Goal: Task Accomplishment & Management: Complete application form

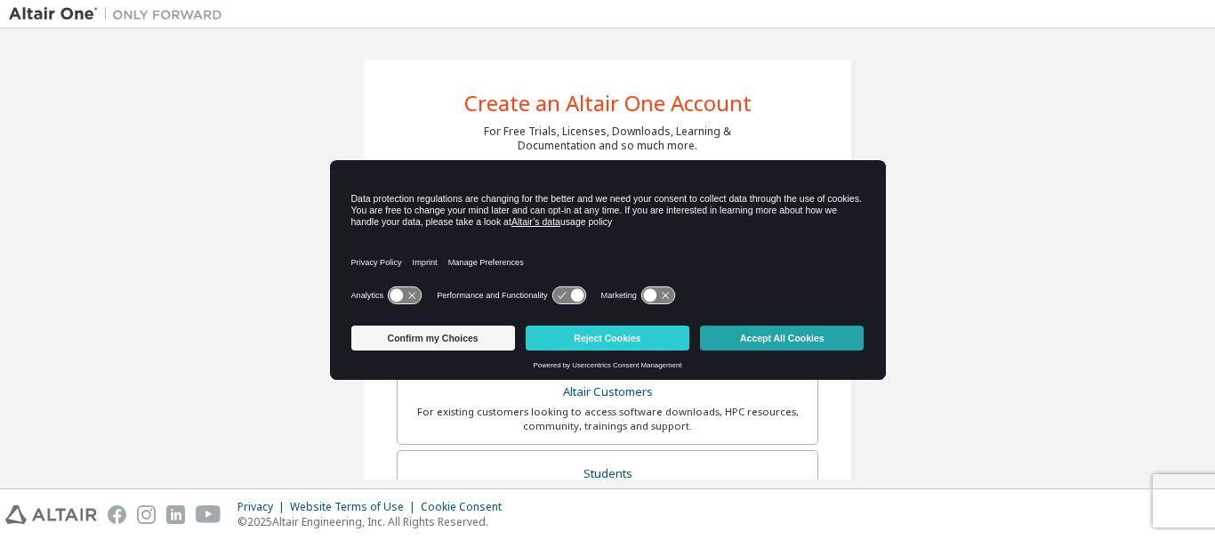
click at [792, 337] on button "Accept All Cookies" at bounding box center [782, 338] width 164 height 25
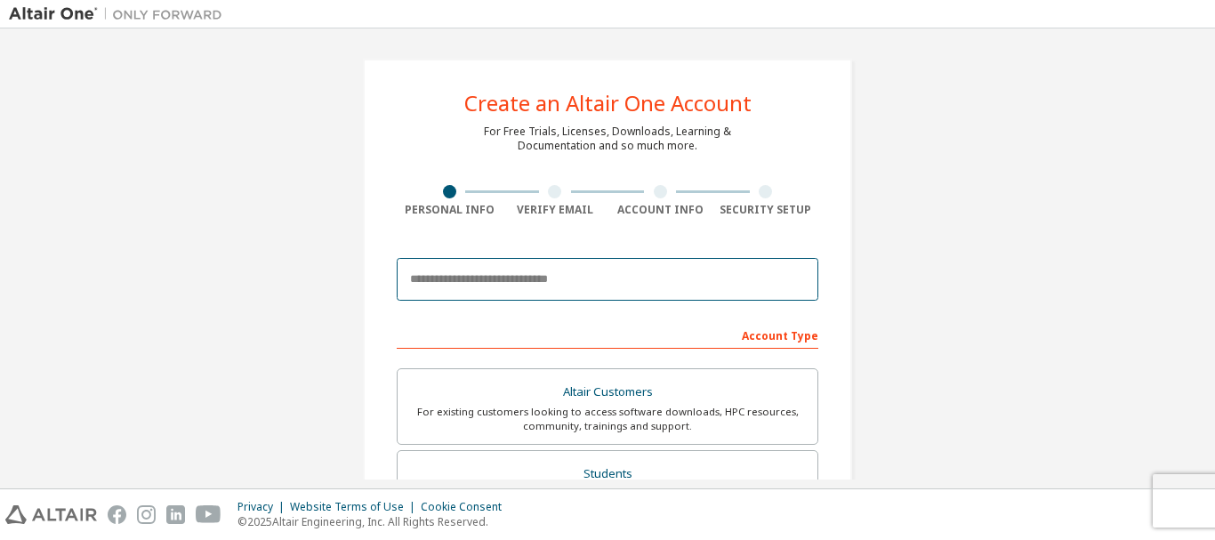
click at [698, 286] on input "email" at bounding box center [608, 279] width 422 height 43
type input "**********"
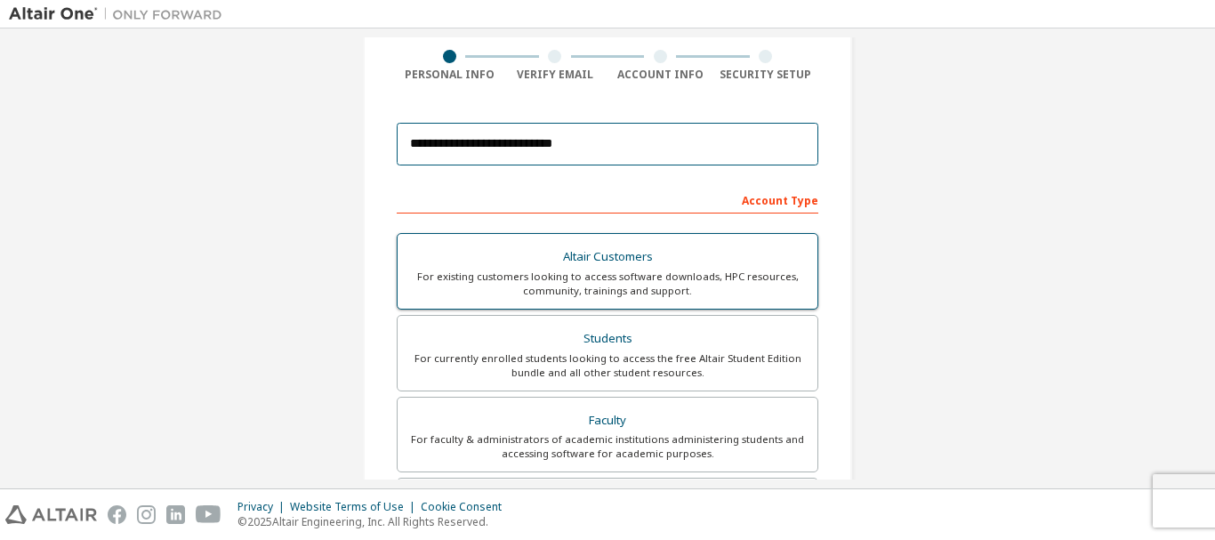
scroll to position [152, 0]
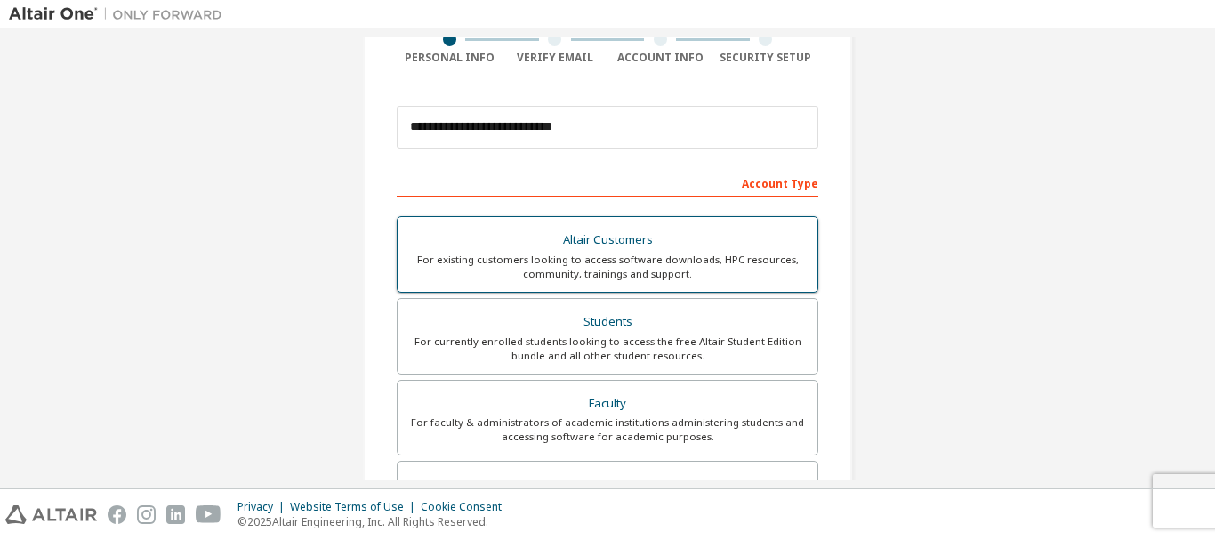
click at [585, 368] on label "Students For currently enrolled students looking to access the free Altair Stud…" at bounding box center [608, 336] width 422 height 77
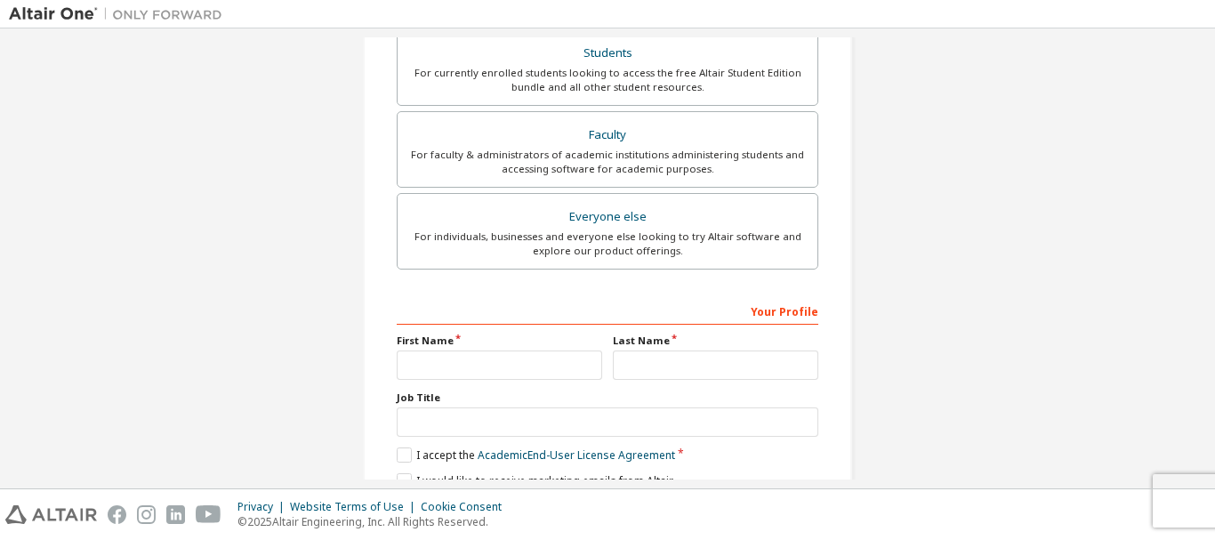
scroll to position [546, 0]
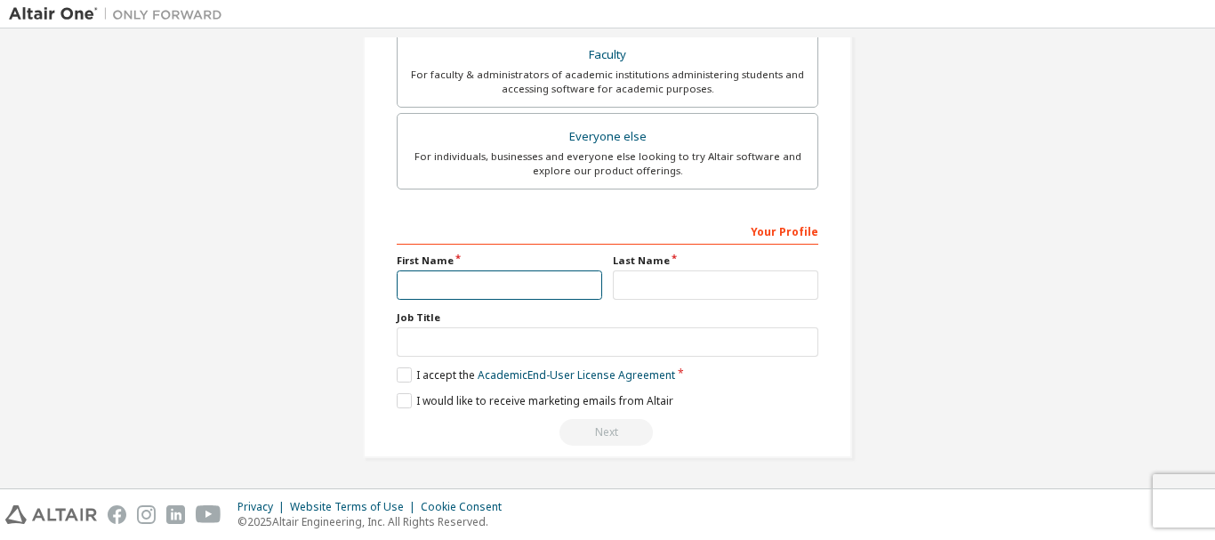
click at [523, 276] on input "text" at bounding box center [500, 285] width 206 height 29
type input "*****"
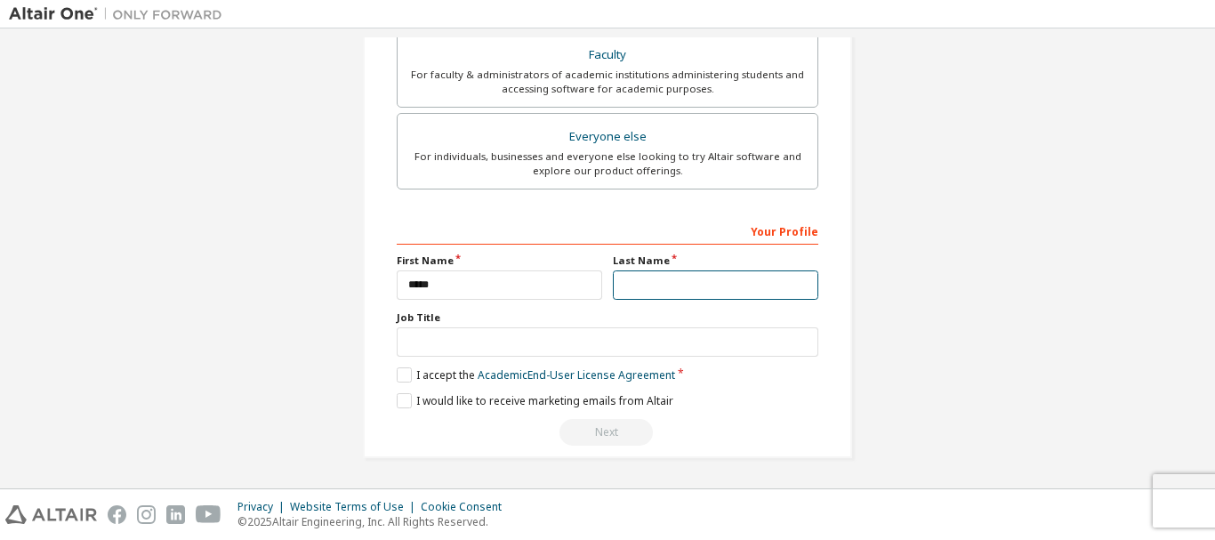
click at [614, 297] on input "text" at bounding box center [716, 285] width 206 height 29
type input "*****"
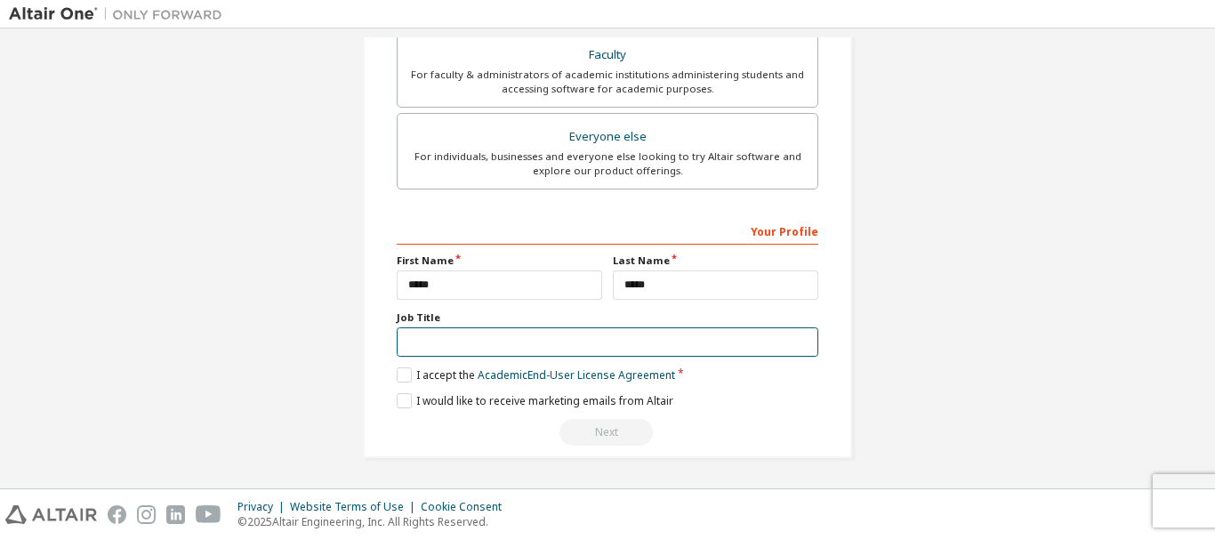
click at [572, 339] on input "text" at bounding box center [608, 341] width 422 height 29
type input "*******"
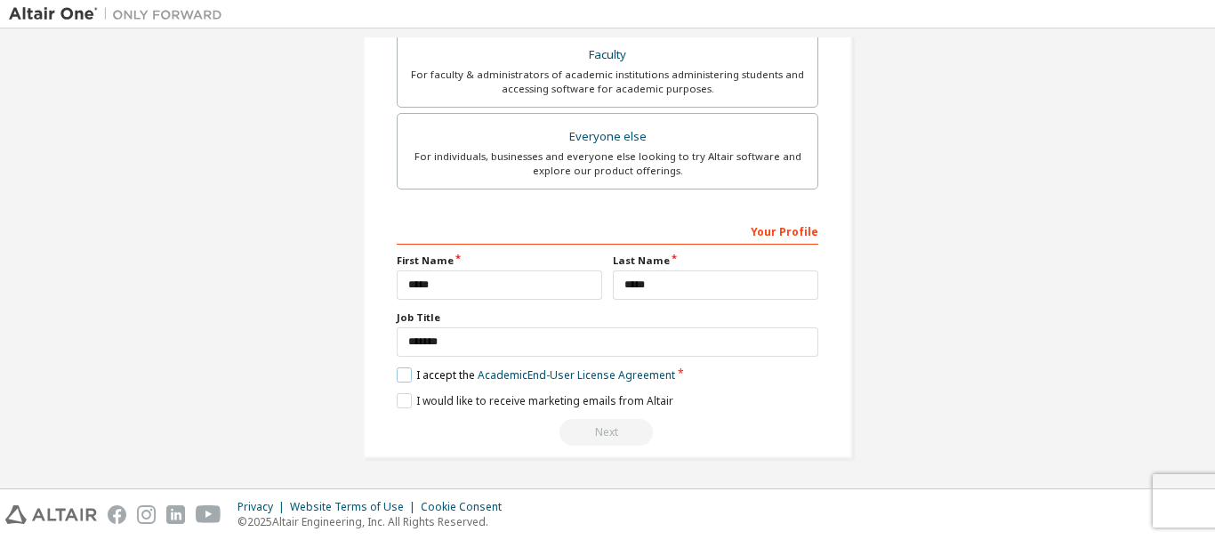
click at [397, 368] on label "I accept the Academic End-User License Agreement" at bounding box center [536, 374] width 279 height 15
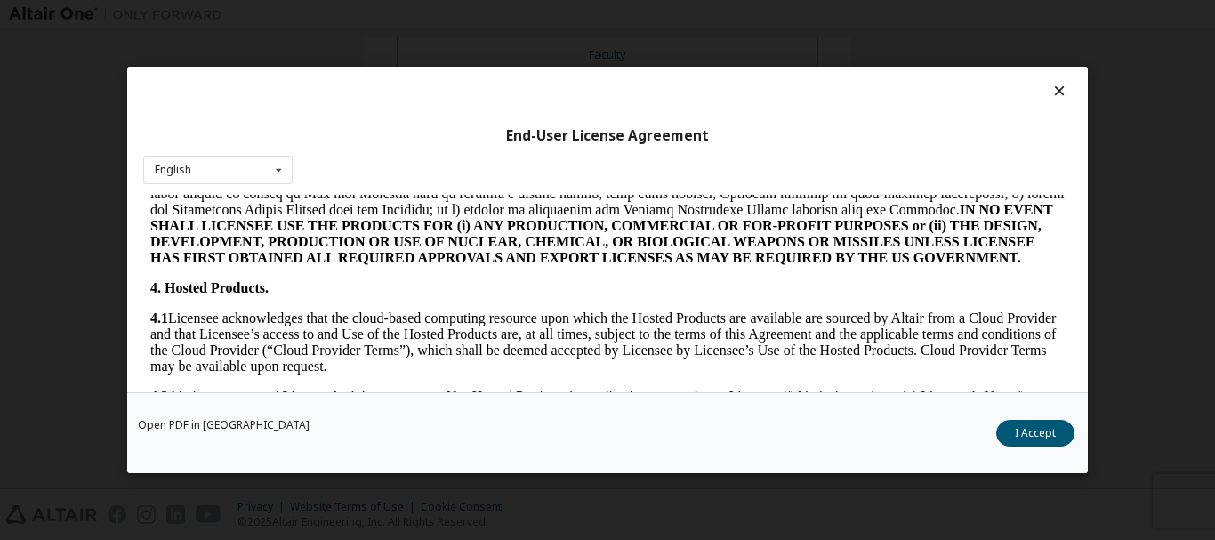
scroll to position [1283, 0]
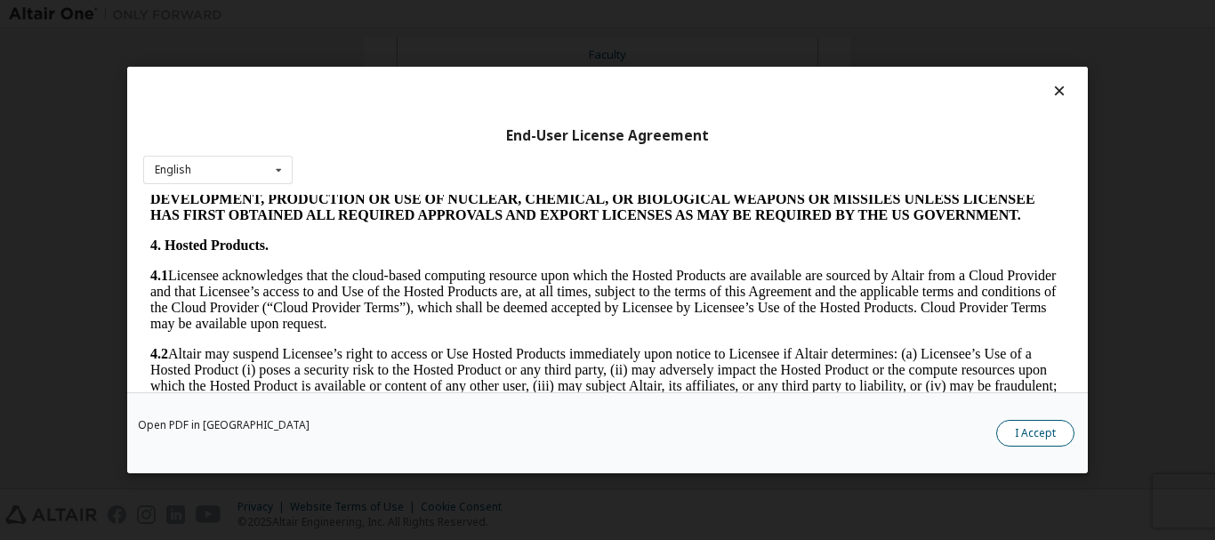
click at [1023, 424] on button "I Accept" at bounding box center [1036, 433] width 78 height 27
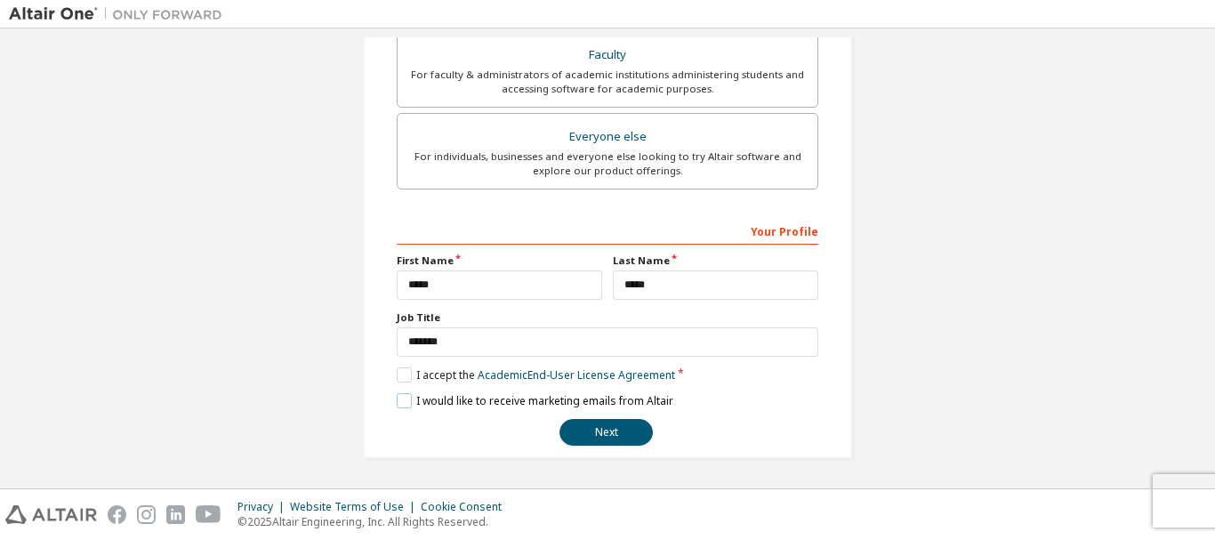
click at [407, 401] on label "I would like to receive marketing emails from Altair" at bounding box center [535, 400] width 277 height 15
click at [580, 423] on button "Next" at bounding box center [606, 432] width 93 height 27
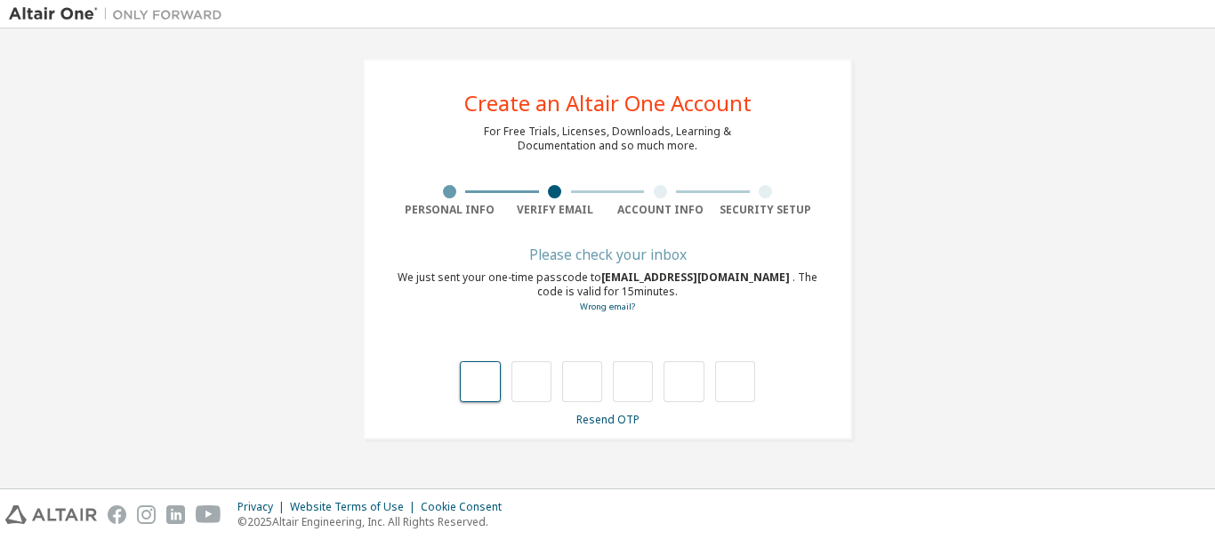
scroll to position [0, 0]
type input "*"
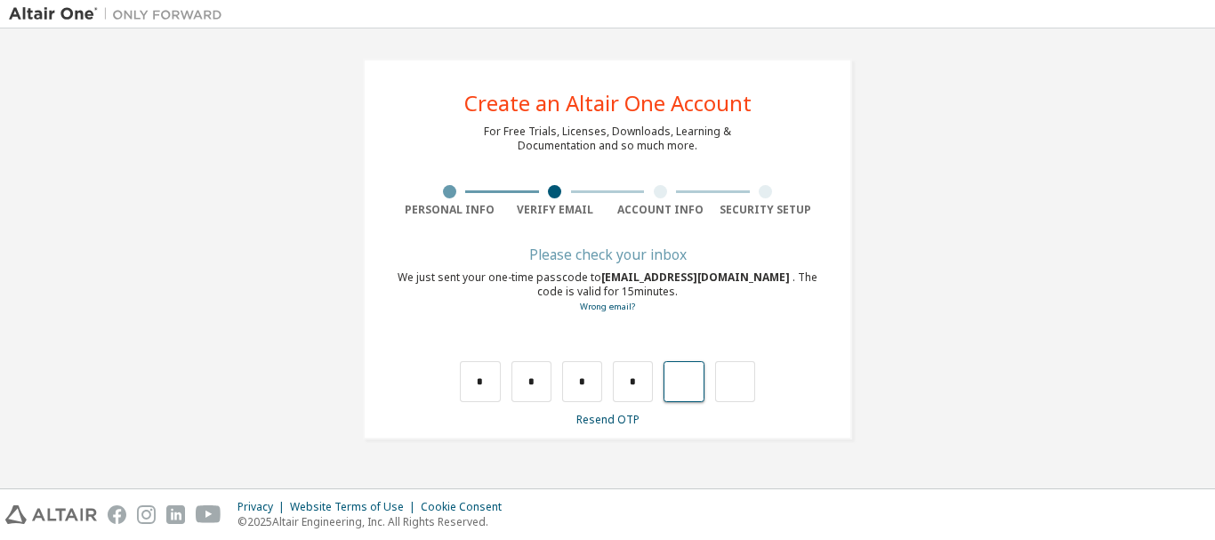
type input "*"
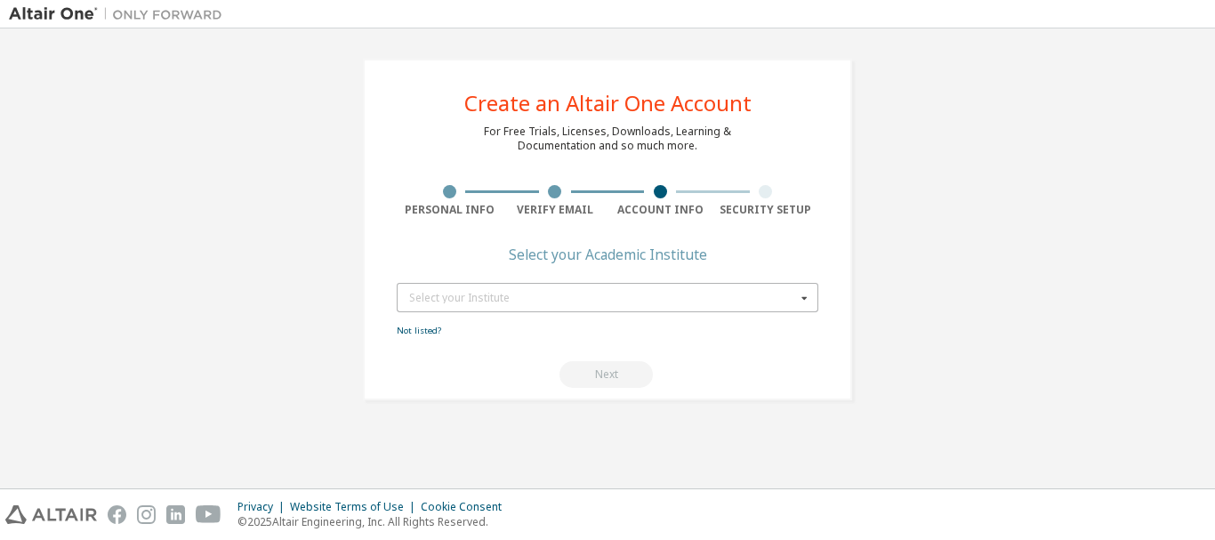
click at [746, 298] on div "Select your Institute" at bounding box center [602, 298] width 387 height 11
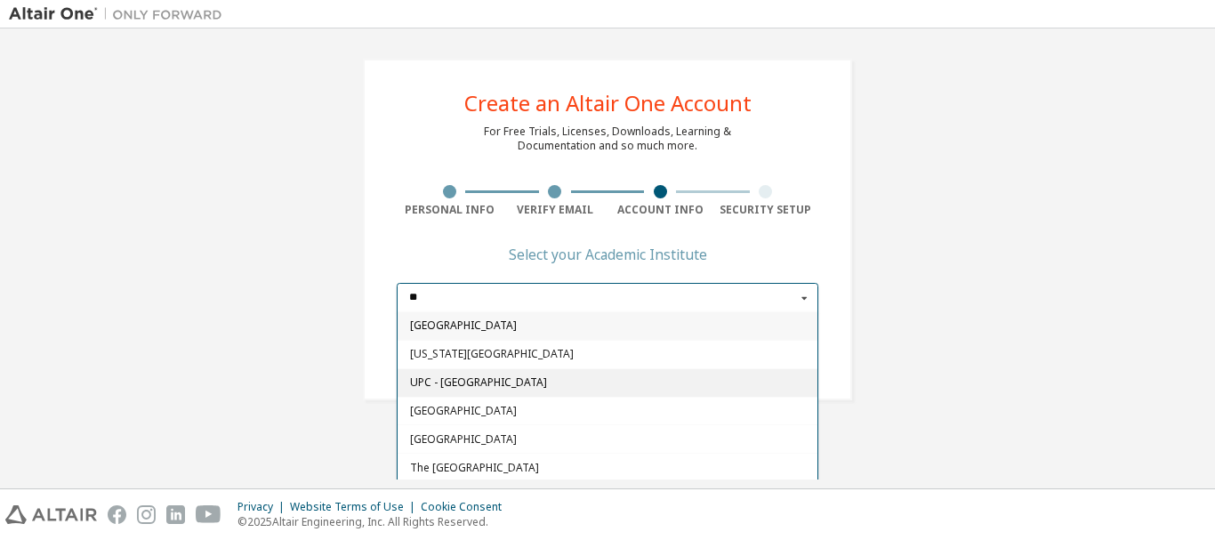
type input "*"
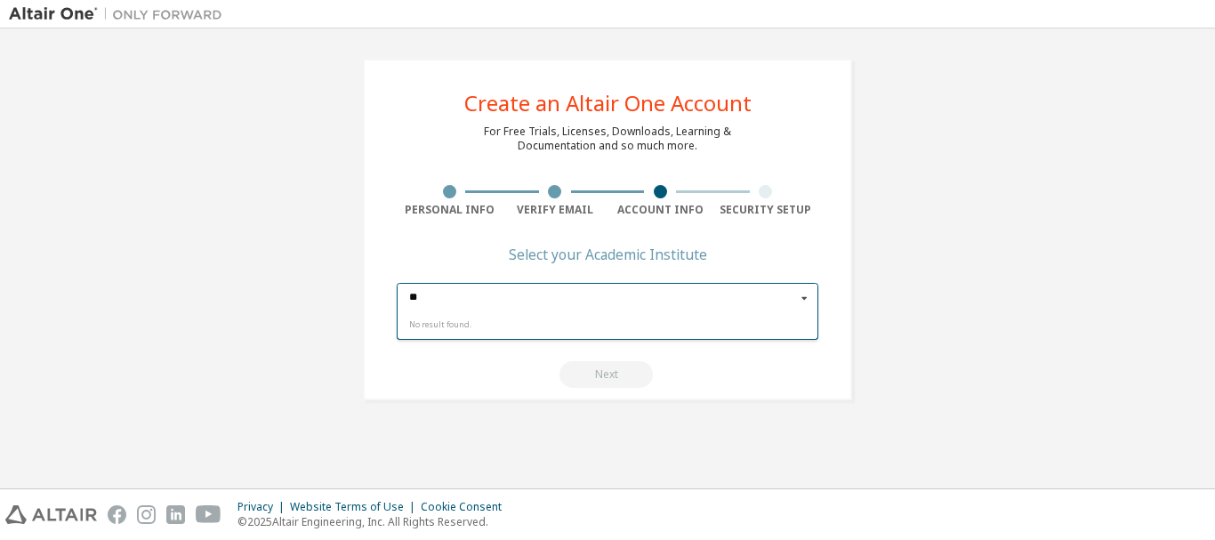
type input "*"
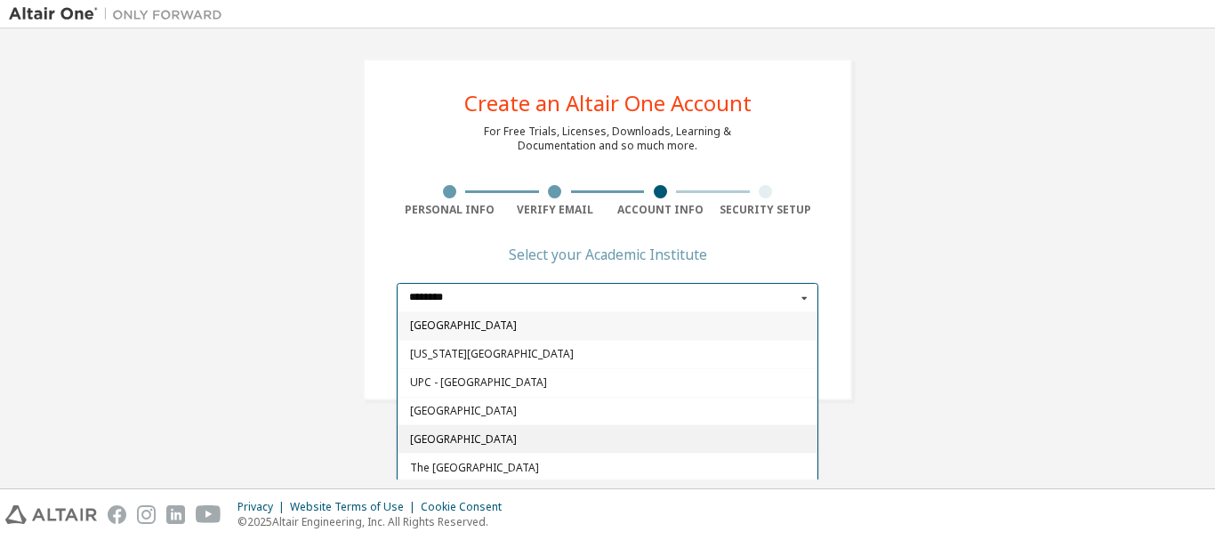
type input "********"
click at [579, 430] on div "[GEOGRAPHIC_DATA]" at bounding box center [608, 439] width 420 height 28
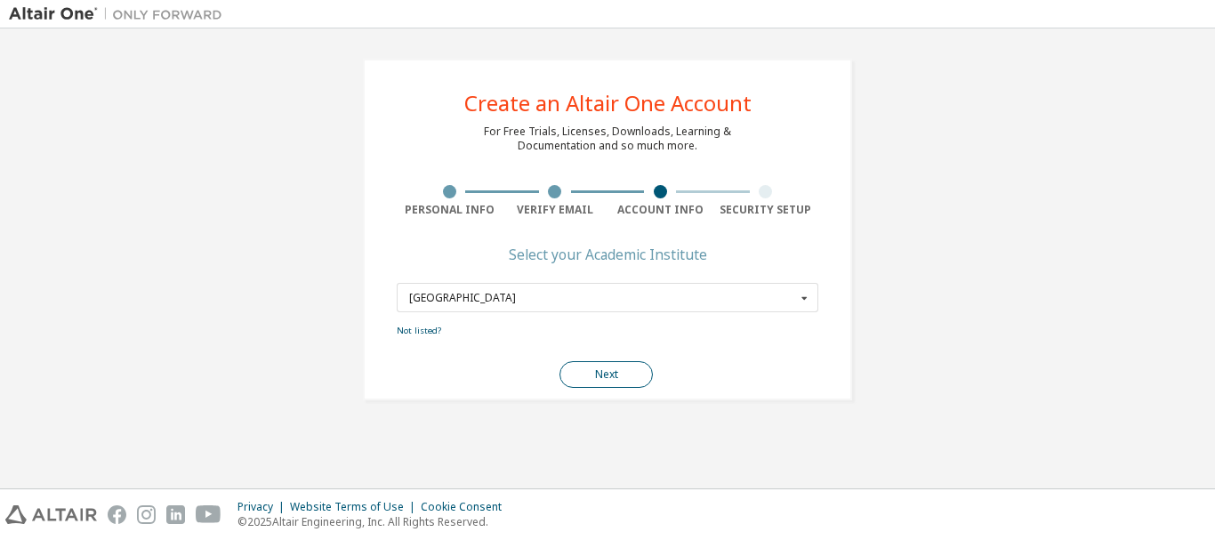
click at [614, 382] on button "Next" at bounding box center [606, 374] width 93 height 27
